Goal: Entertainment & Leisure: Consume media (video, audio)

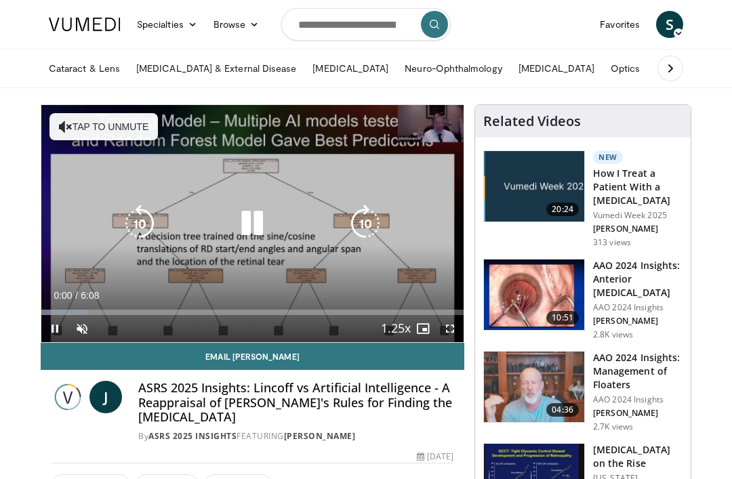
click at [50, 131] on button "Tap to unmute" at bounding box center [104, 126] width 109 height 27
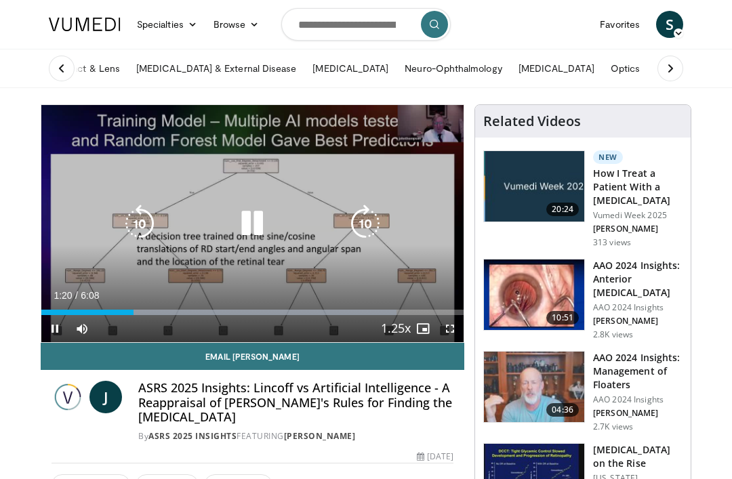
click at [54, 86] on div at bounding box center [64, 69] width 47 height 38
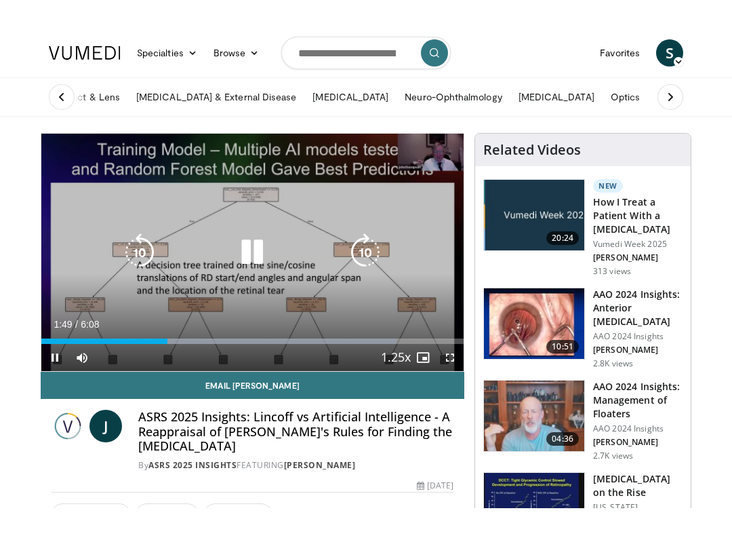
scroll to position [14, 0]
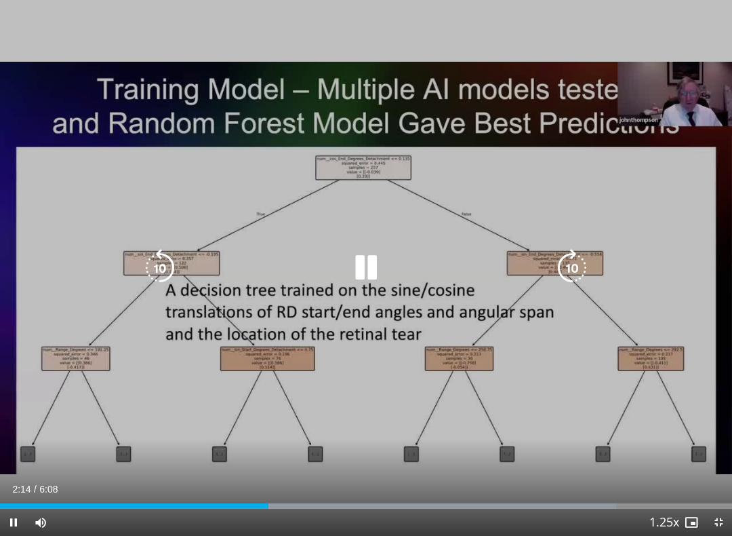
click at [366, 281] on icon "Video Player" at bounding box center [366, 268] width 38 height 38
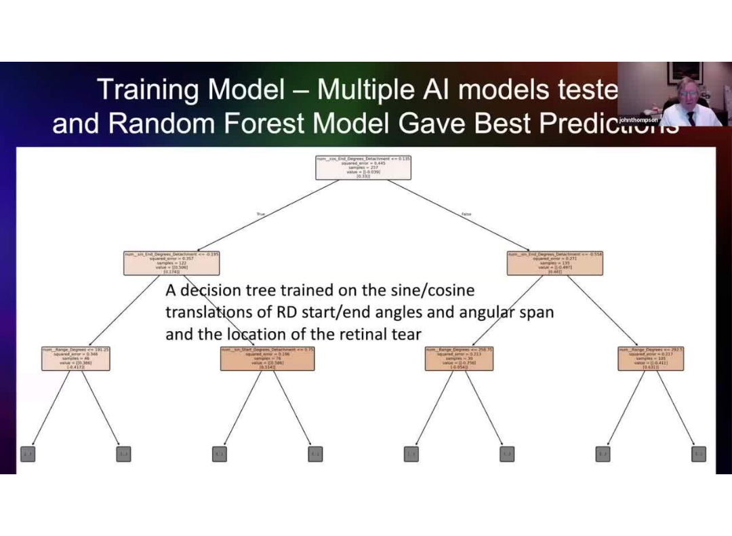
click at [366, 279] on icon "Video Player" at bounding box center [366, 268] width 38 height 38
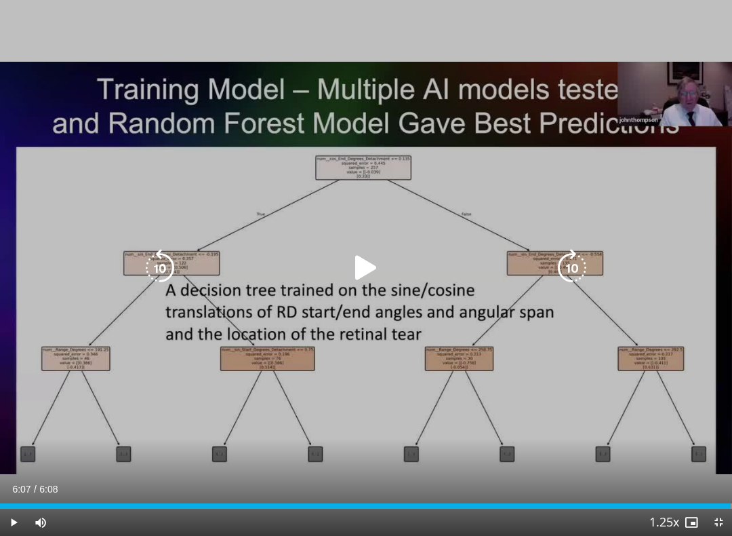
click at [370, 267] on icon "Video Player" at bounding box center [366, 268] width 38 height 38
